Goal: Transaction & Acquisition: Purchase product/service

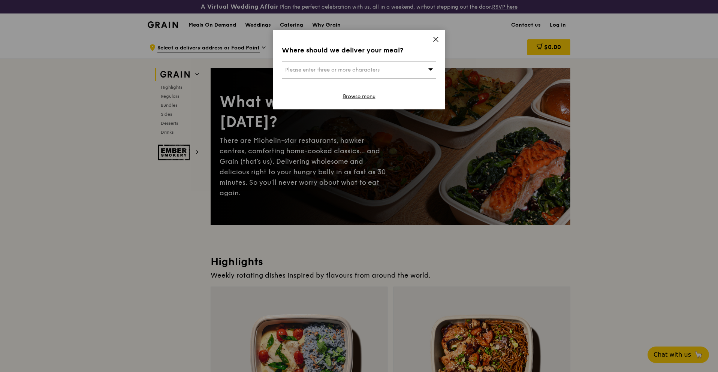
click at [435, 33] on div "Where should we deliver your meal? Please enter three or more characters Browse…" at bounding box center [359, 69] width 172 height 79
click at [439, 37] on icon at bounding box center [436, 39] width 7 height 7
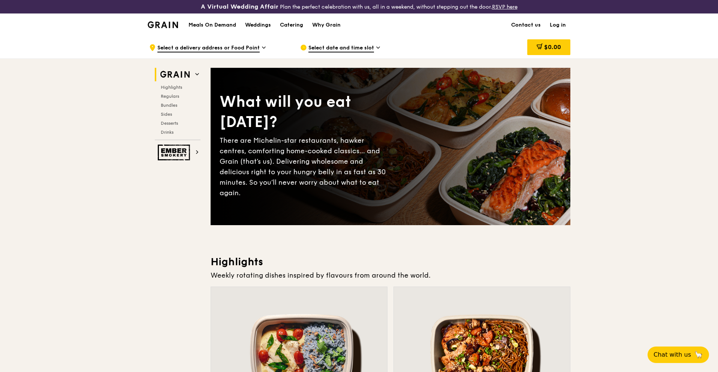
scroll to position [225, 0]
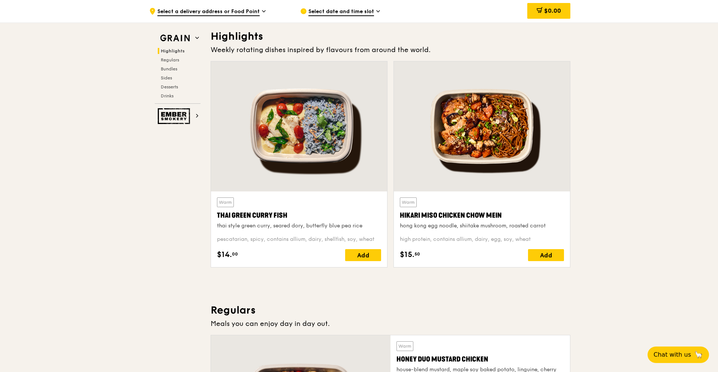
click at [324, 150] on div at bounding box center [299, 126] width 176 height 130
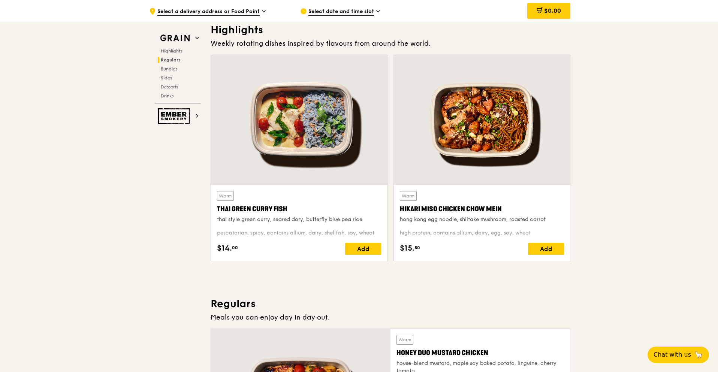
scroll to position [0, 0]
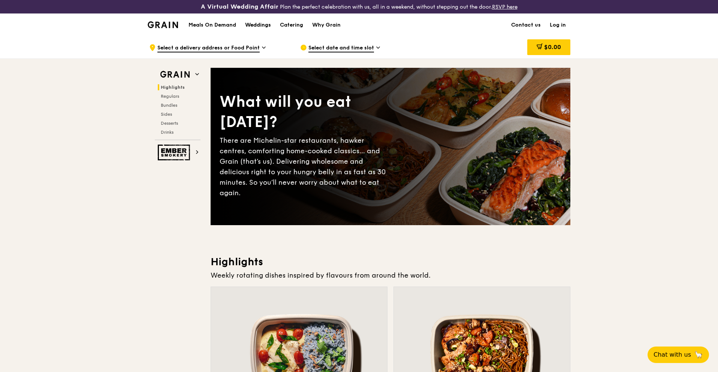
click at [270, 25] on div "Weddings" at bounding box center [258, 25] width 26 height 22
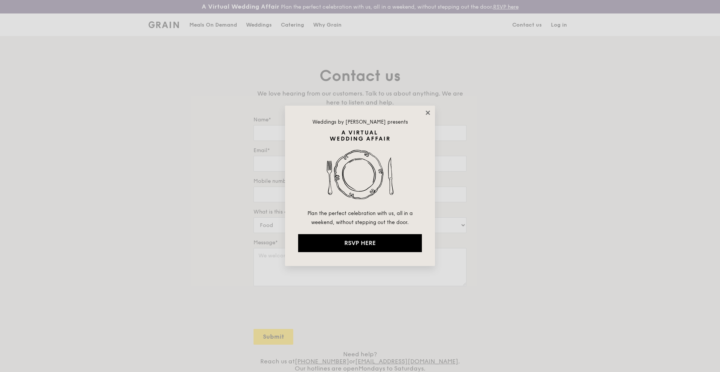
click at [426, 112] on icon at bounding box center [427, 112] width 7 height 7
